Goal: Find specific page/section: Find specific page/section

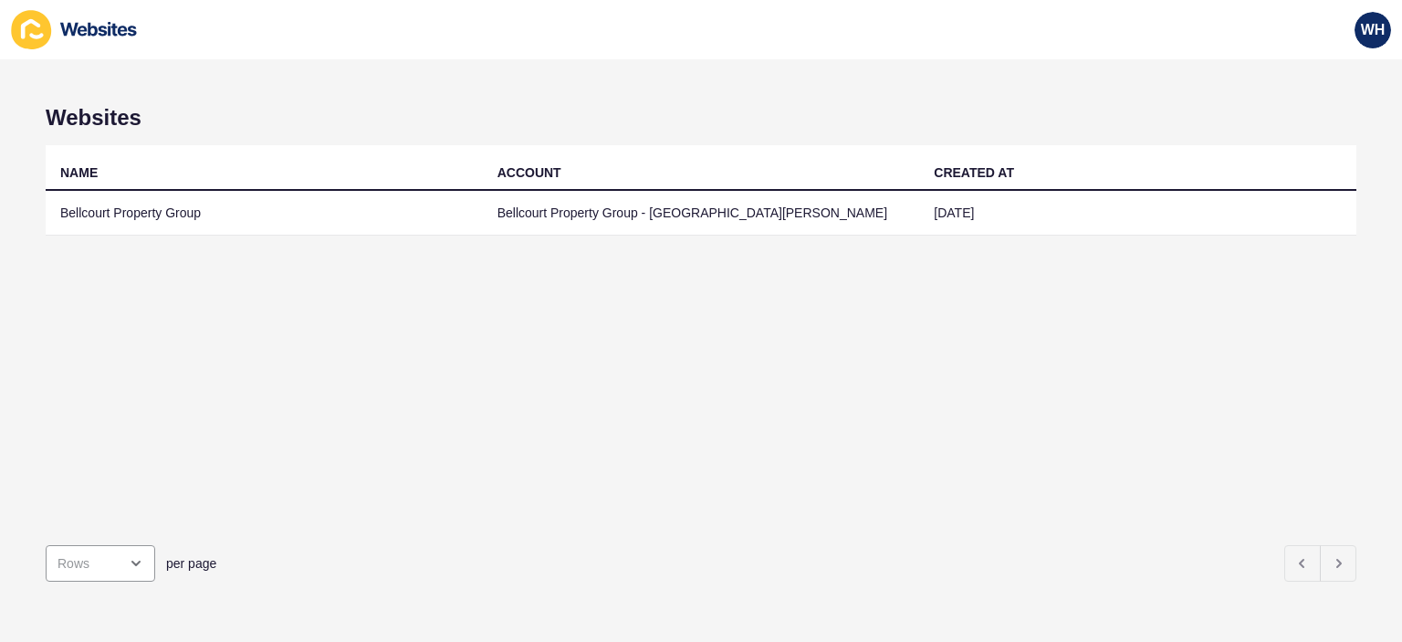
click at [166, 224] on td "Bellcourt Property Group" at bounding box center [264, 213] width 437 height 45
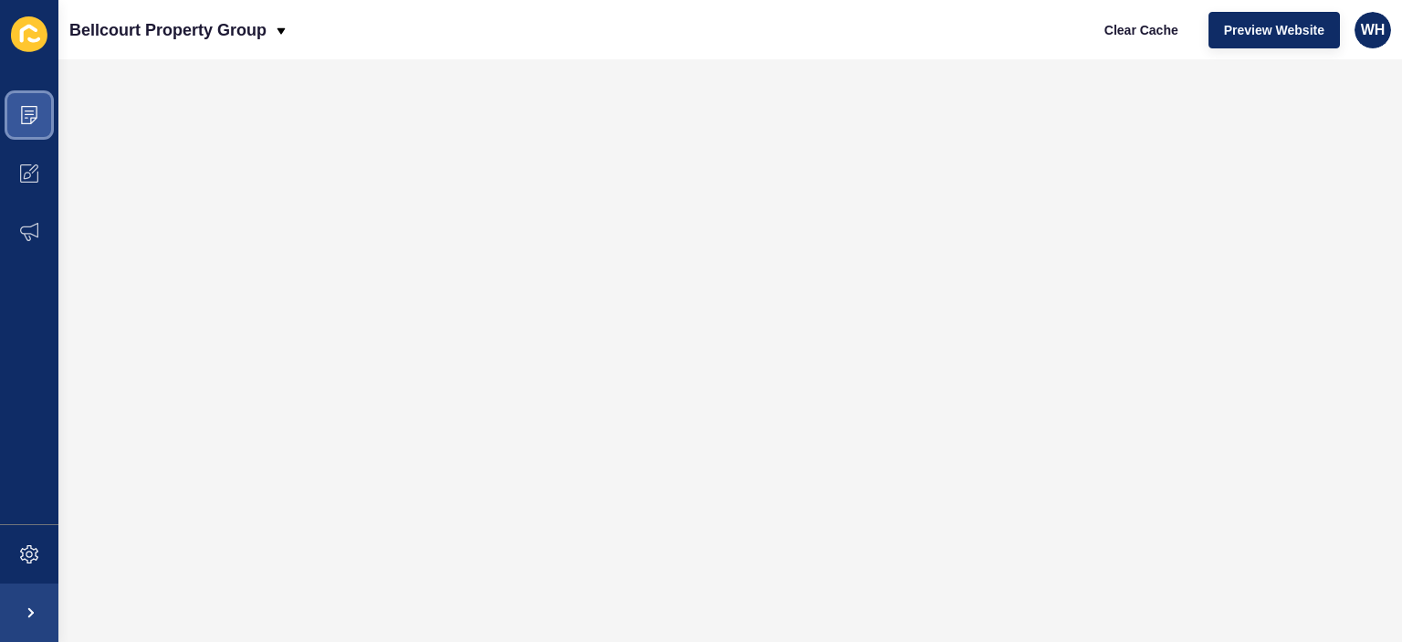
click at [38, 116] on span at bounding box center [29, 115] width 58 height 58
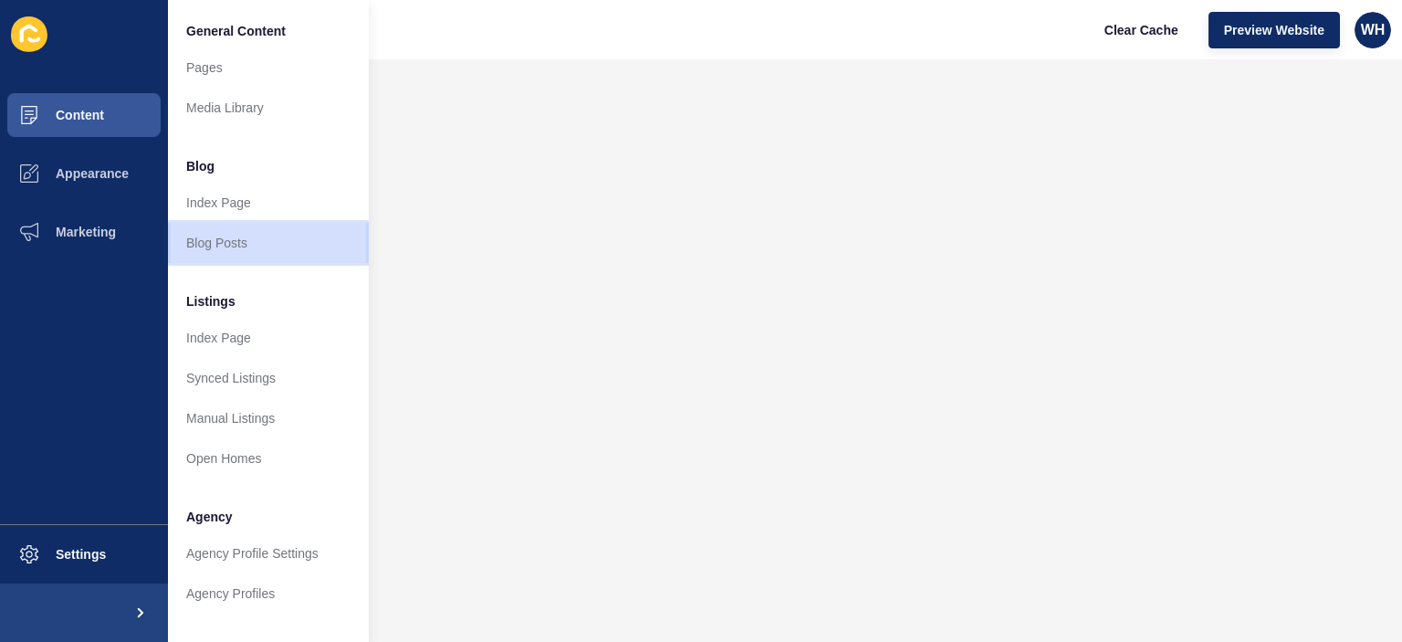
click at [214, 244] on link "Blog Posts" at bounding box center [268, 243] width 201 height 40
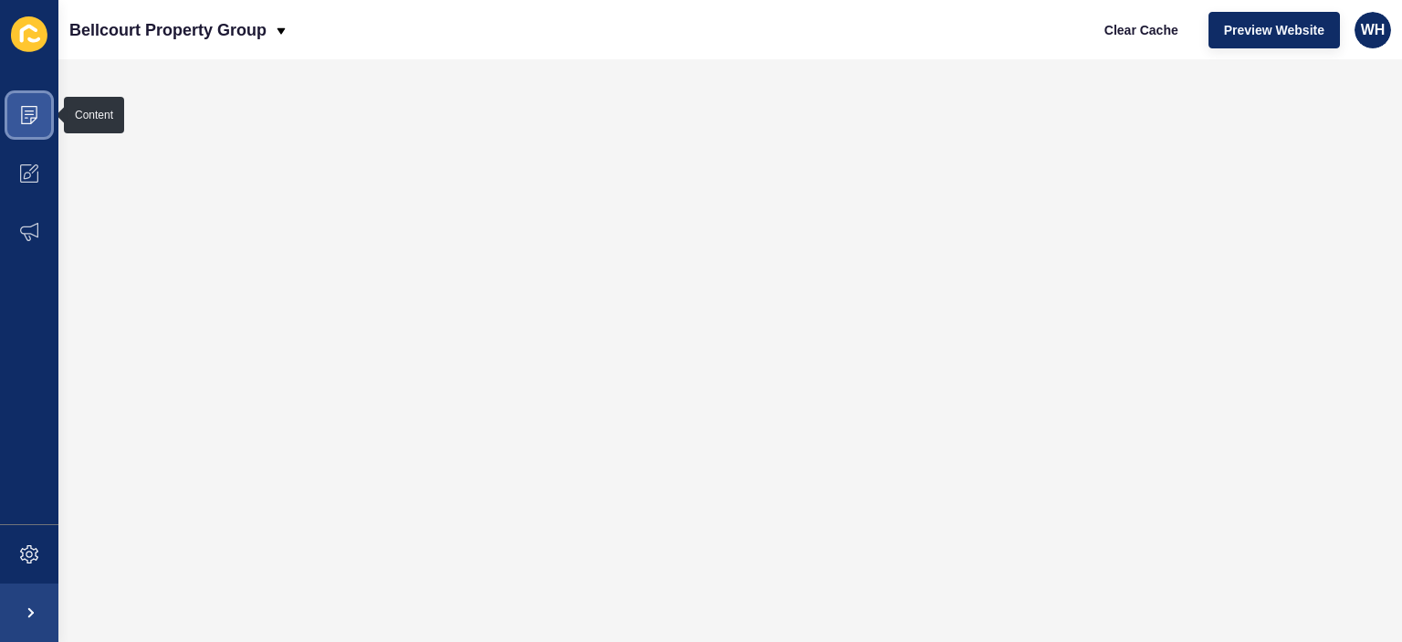
click at [22, 106] on icon at bounding box center [29, 115] width 18 height 18
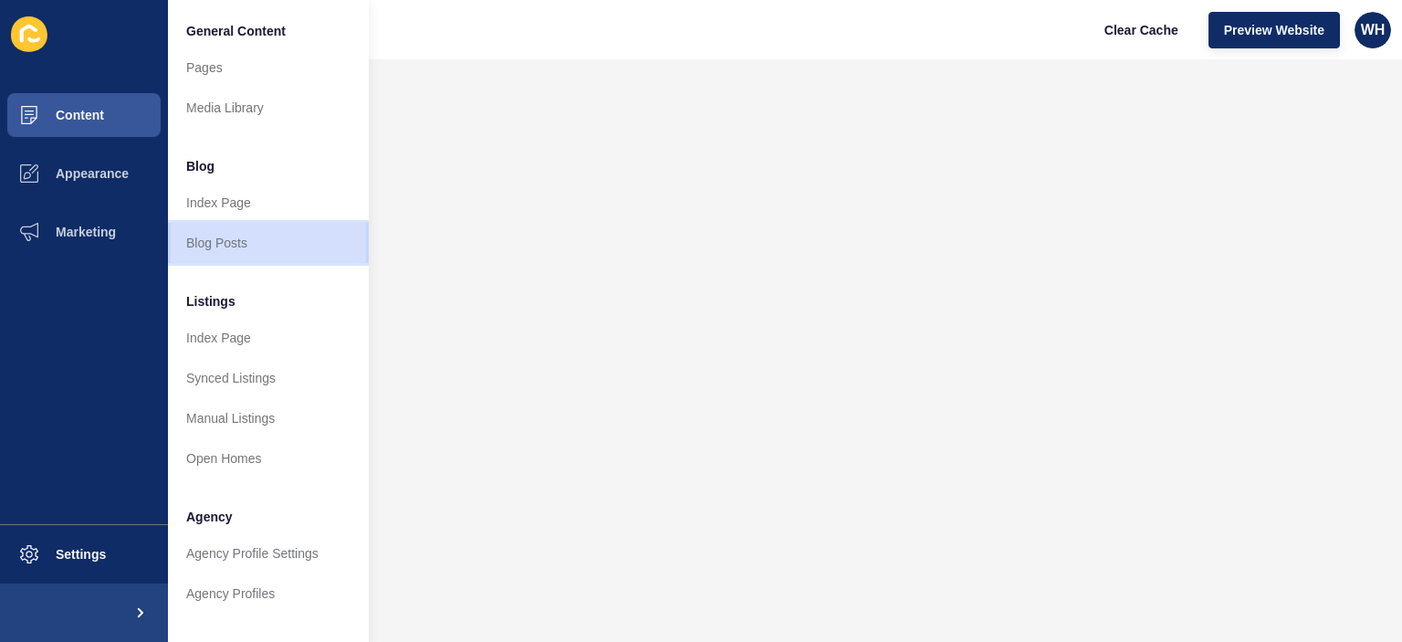
click at [203, 241] on link "Blog Posts" at bounding box center [268, 243] width 201 height 40
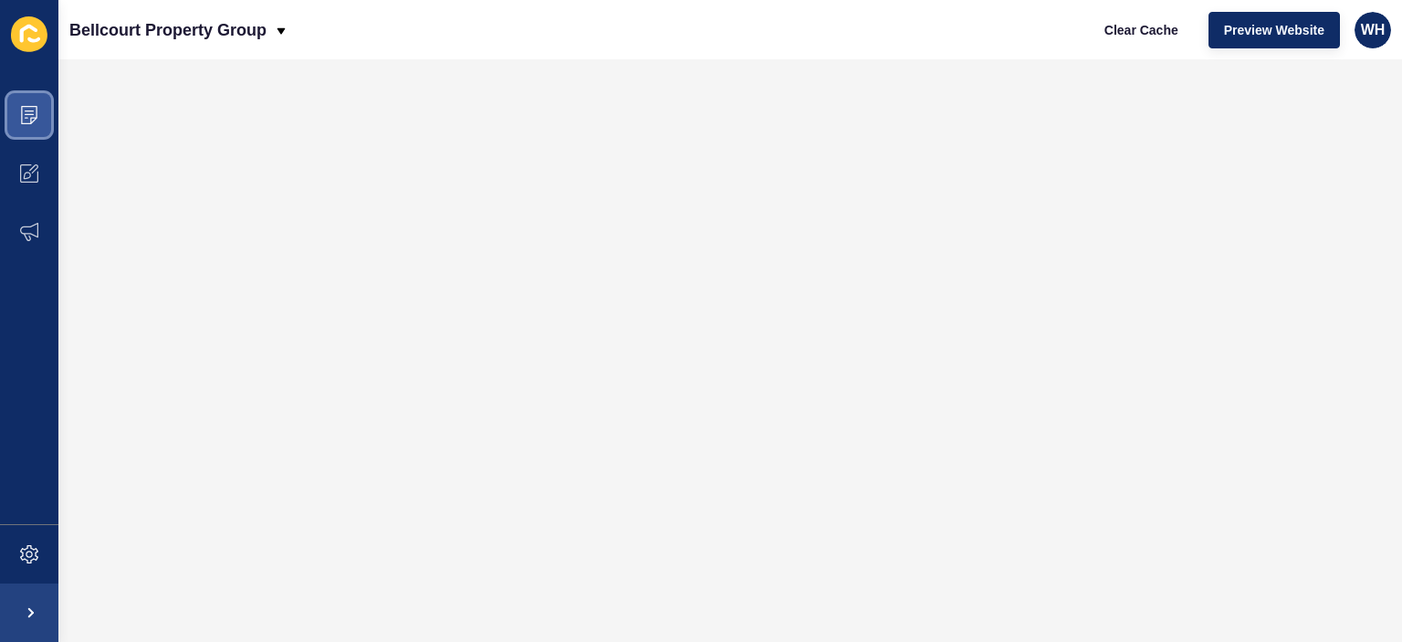
click at [38, 105] on span at bounding box center [29, 115] width 58 height 58
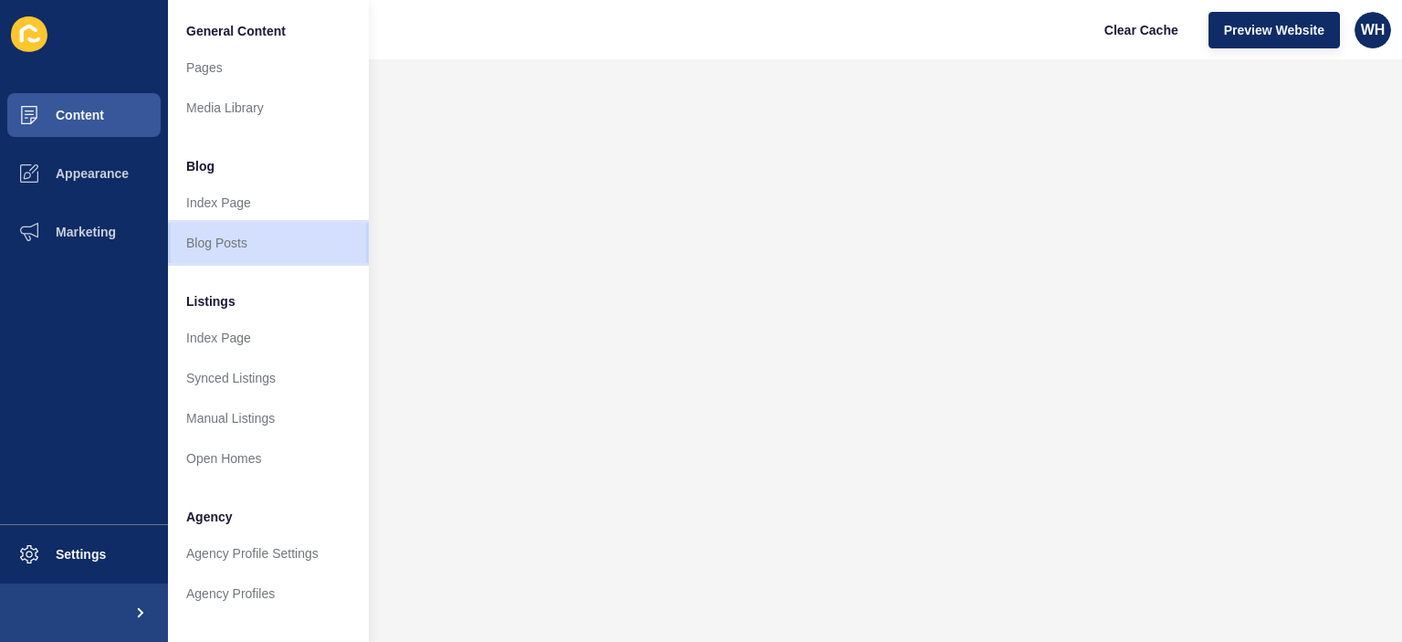
click at [204, 251] on link "Blog Posts" at bounding box center [268, 243] width 201 height 40
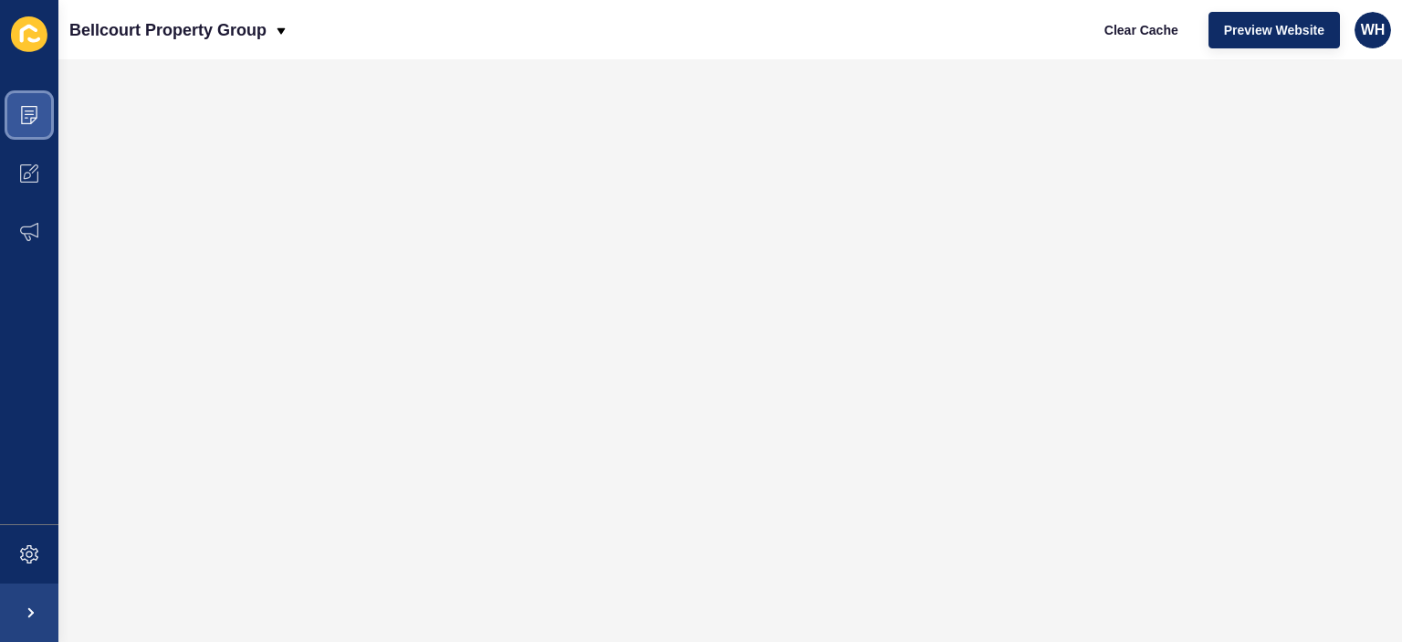
click at [31, 112] on icon at bounding box center [29, 115] width 18 height 18
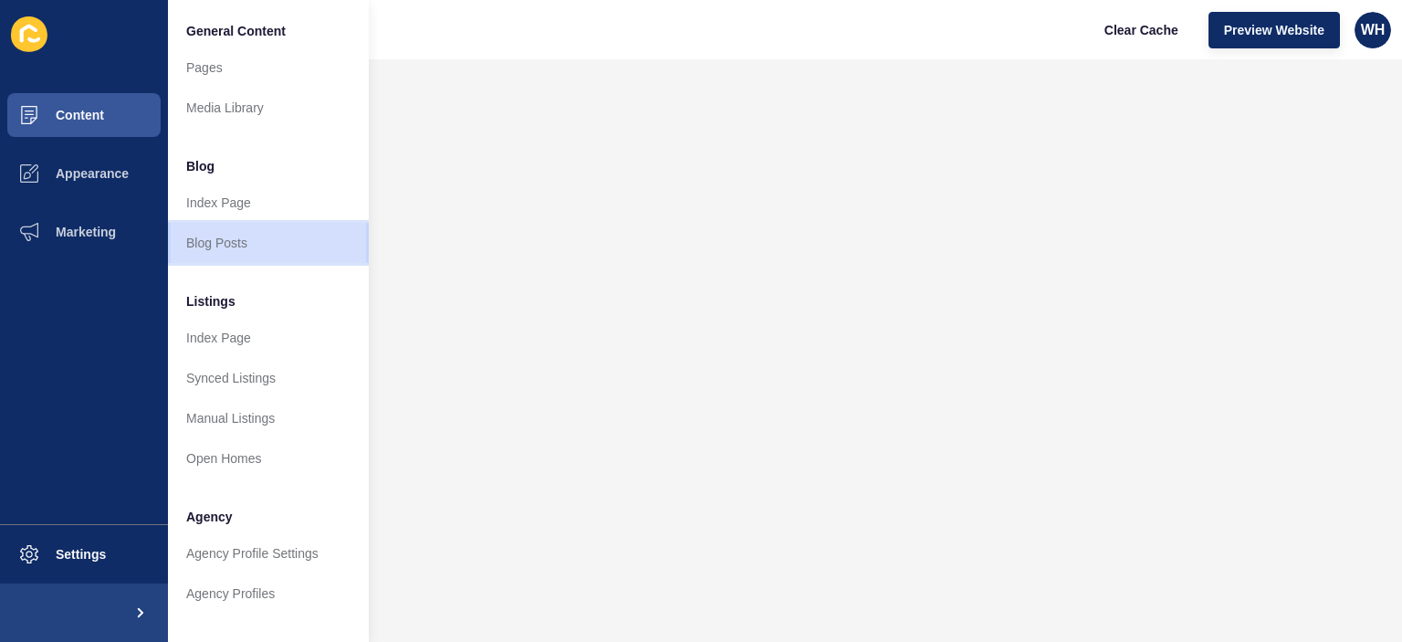
click at [217, 244] on link "Blog Posts" at bounding box center [268, 243] width 201 height 40
